Goal: Check status: Check status

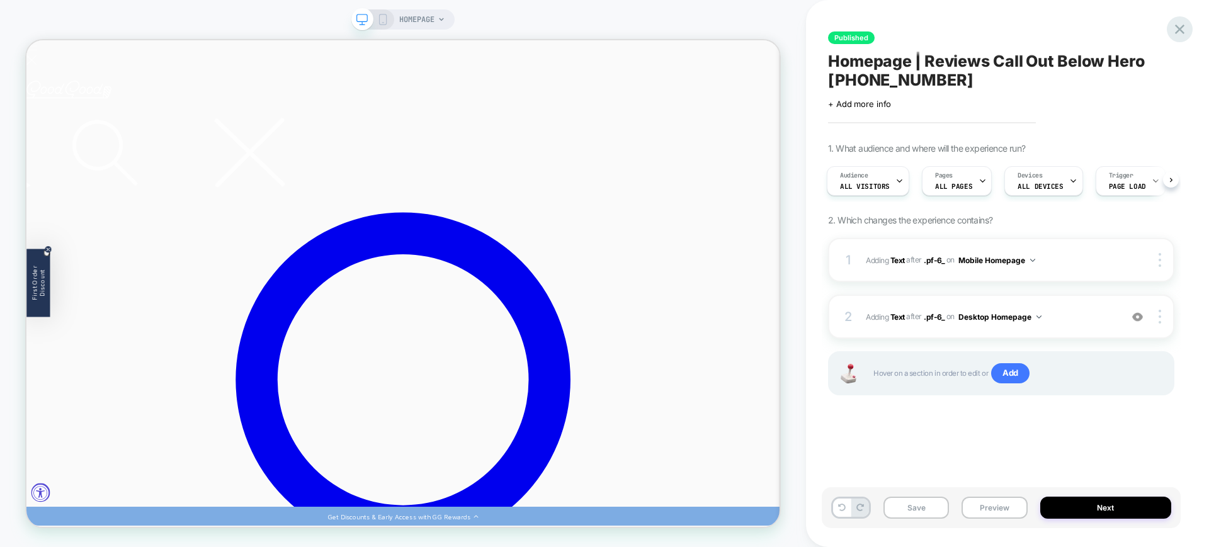
click at [1188, 28] on icon at bounding box center [1179, 29] width 17 height 17
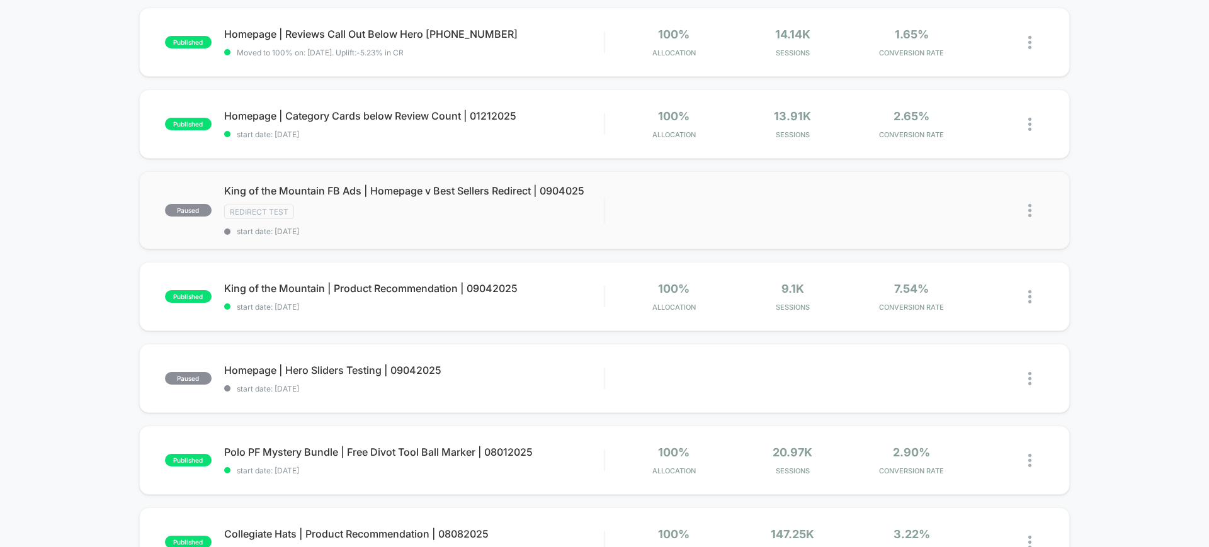
scroll to position [131, 0]
click at [531, 179] on div "paused King of the Mountain FB Ads | Homepage v Best Sellers Redirect | 0904025…" at bounding box center [604, 209] width 930 height 78
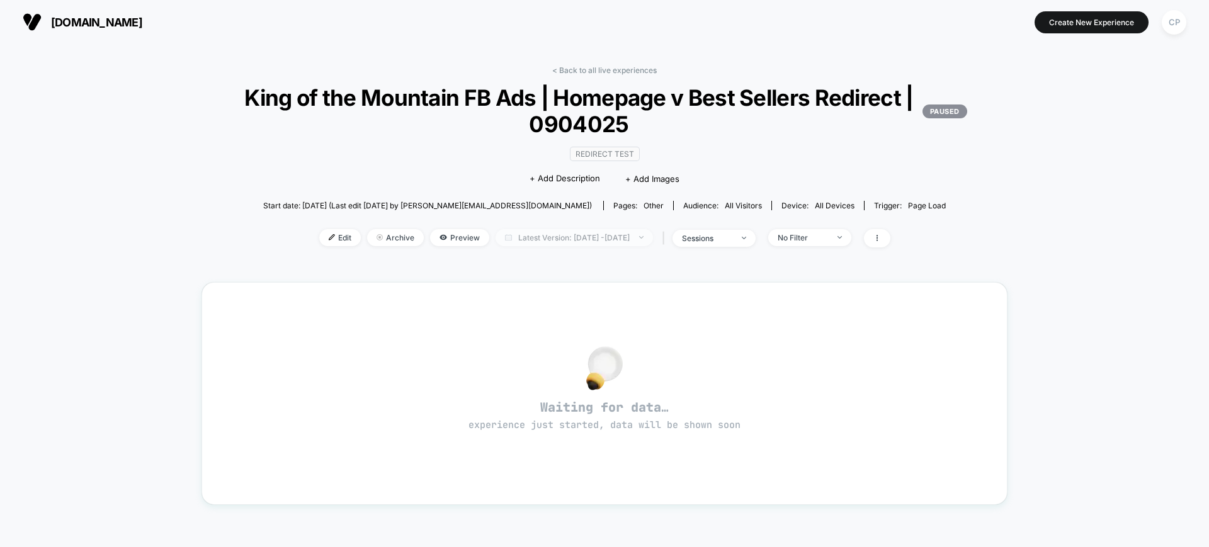
click at [542, 245] on span "Latest Version: [DATE] - [DATE]" at bounding box center [573, 237] width 157 height 17
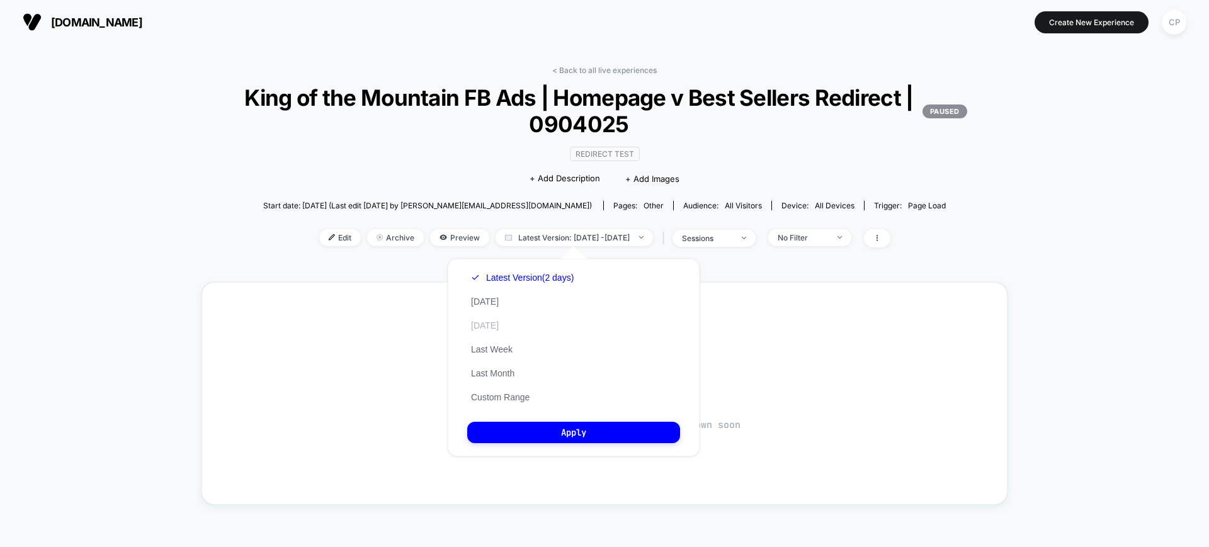
click at [499, 320] on button "[DATE]" at bounding box center [484, 325] width 35 height 11
click at [544, 422] on button "Apply" at bounding box center [573, 432] width 213 height 21
